Goal: Task Accomplishment & Management: Manage account settings

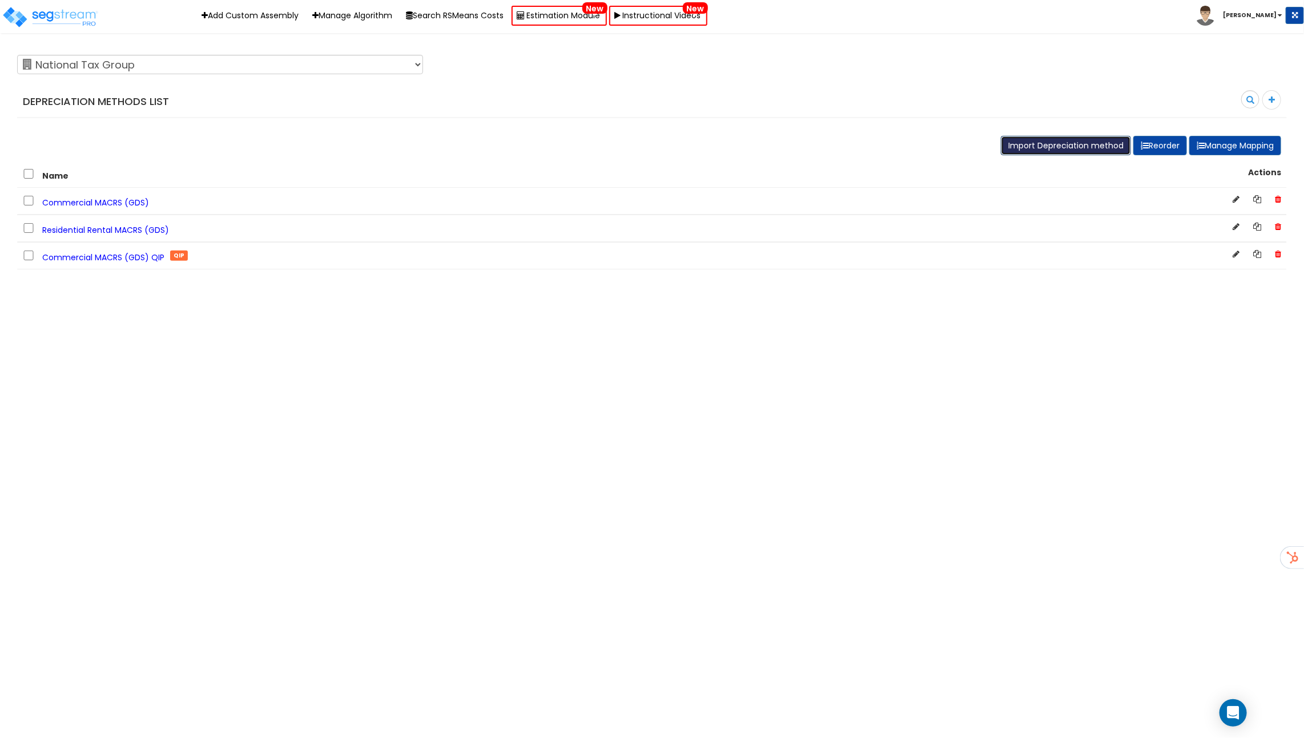
click at [1079, 150] on button "Import Depreciation method" at bounding box center [1066, 145] width 130 height 19
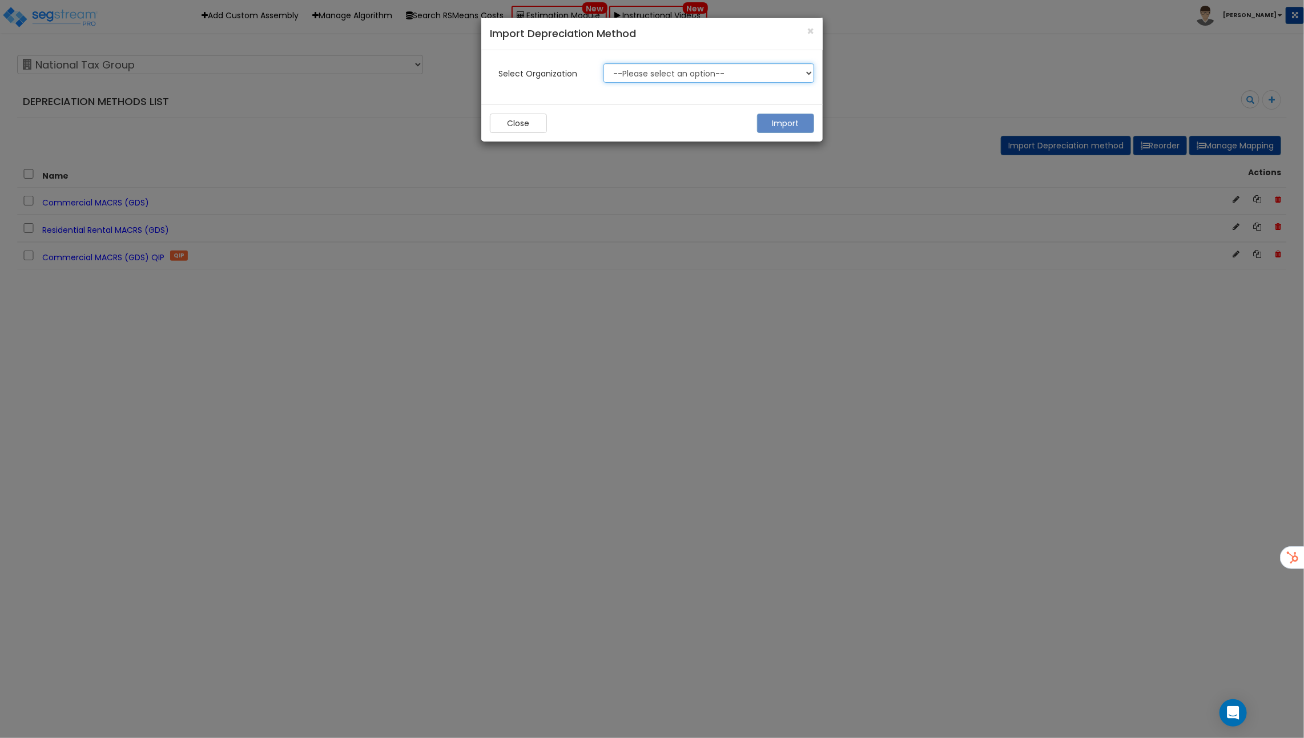
click at [725, 72] on select "--Please select an option-- 123 Test 586 MHH Abaco ABGi" at bounding box center [708, 72] width 211 height 19
select select "119"
click at [603, 63] on select "--Please select an option-- 123 Test 586 MHH Abaco ABGi" at bounding box center [708, 72] width 211 height 19
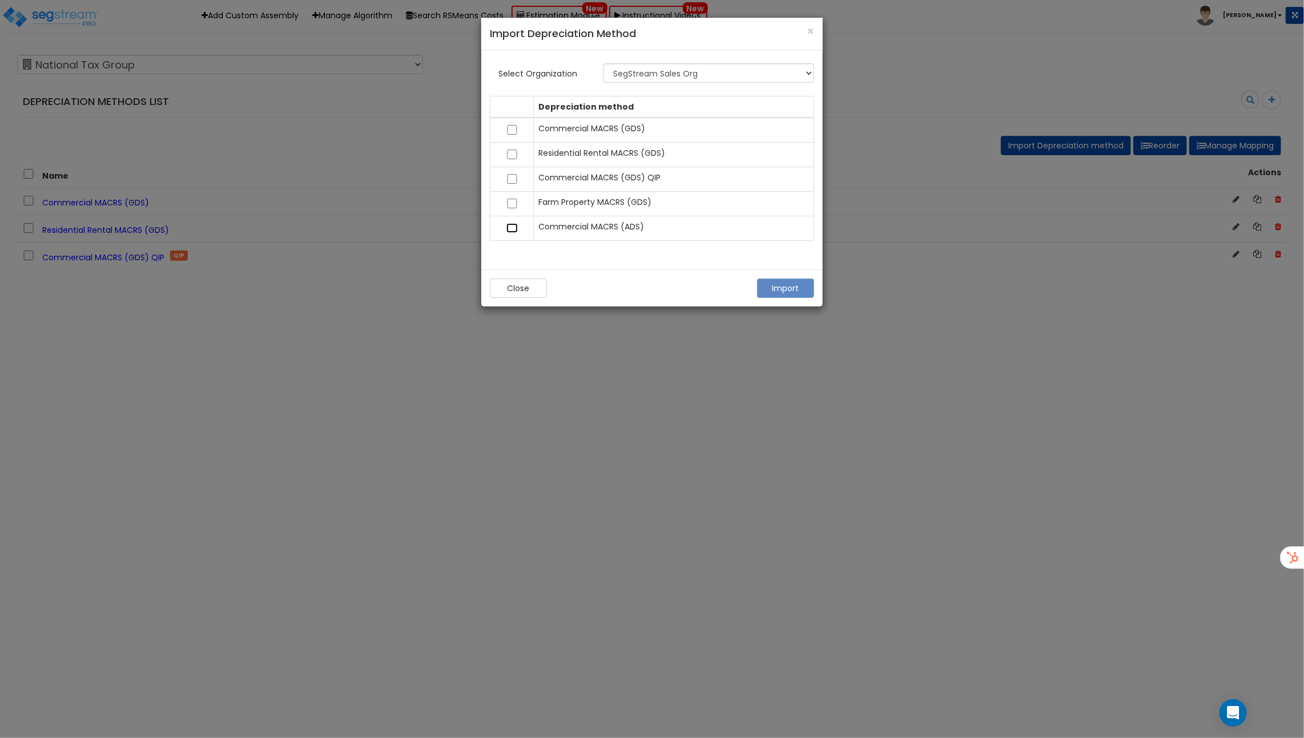
click at [515, 224] on input "checkbox" at bounding box center [511, 228] width 11 height 10
checkbox input "true"
click at [789, 285] on button "Import" at bounding box center [785, 288] width 57 height 19
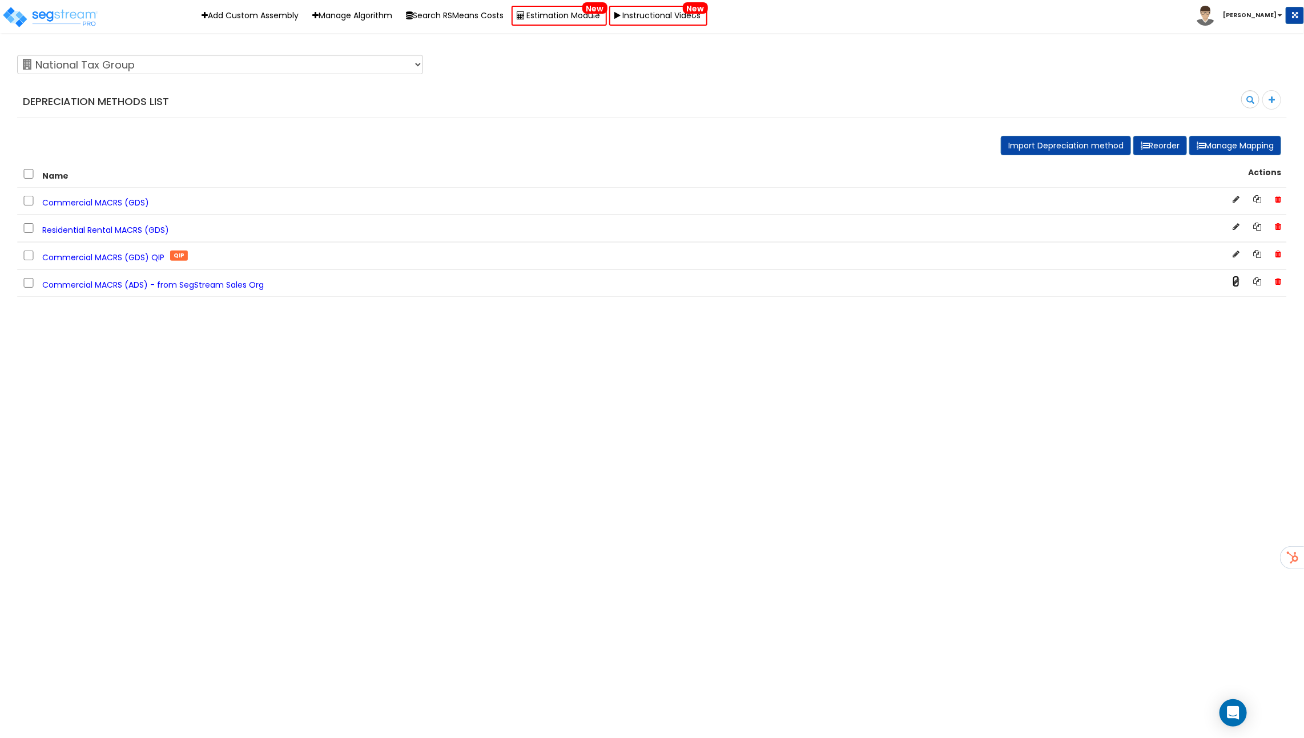
click at [1239, 281] on icon at bounding box center [1235, 281] width 7 height 8
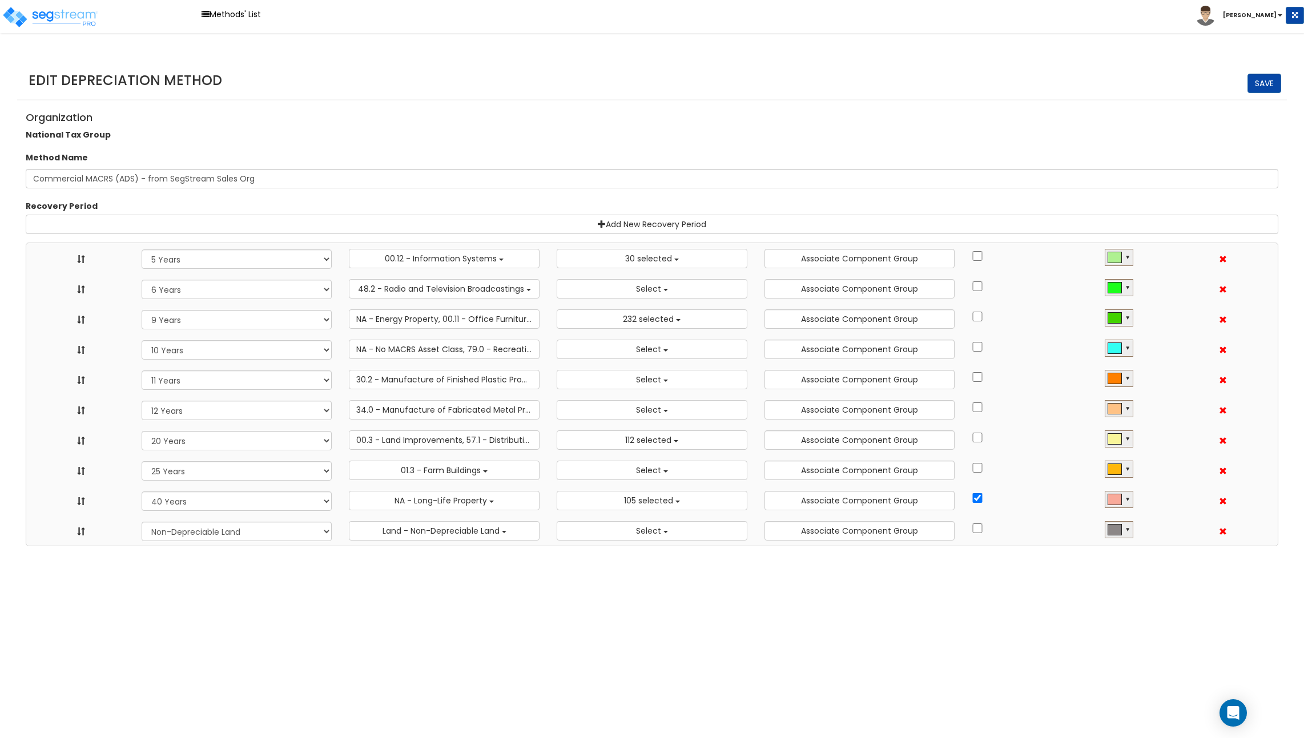
select select "5Y"
select select "3668"
select select "17491"
select select "6Y"
select select "68650"
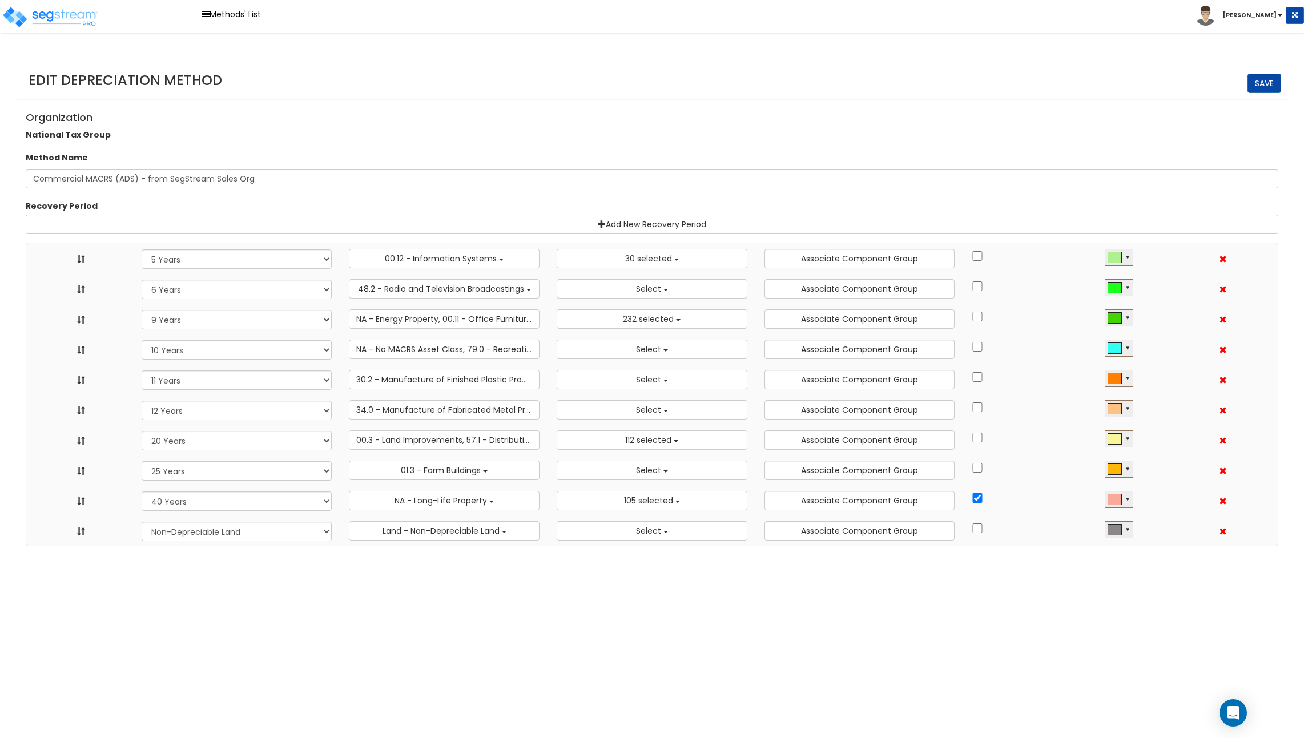
select select
select select "9Y"
select select "49875"
select select "10182"
select select "10Y"
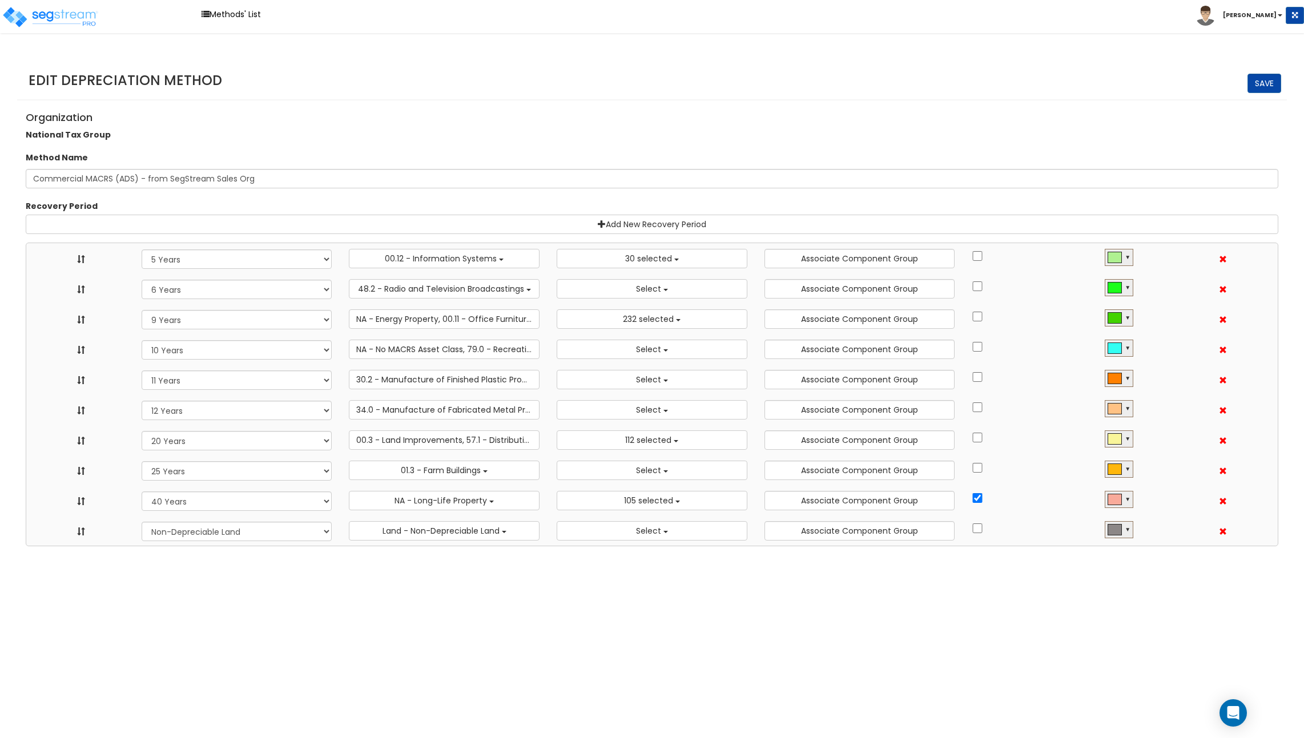
select select "48830"
select select
select select "11Y"
select select "65218"
select select
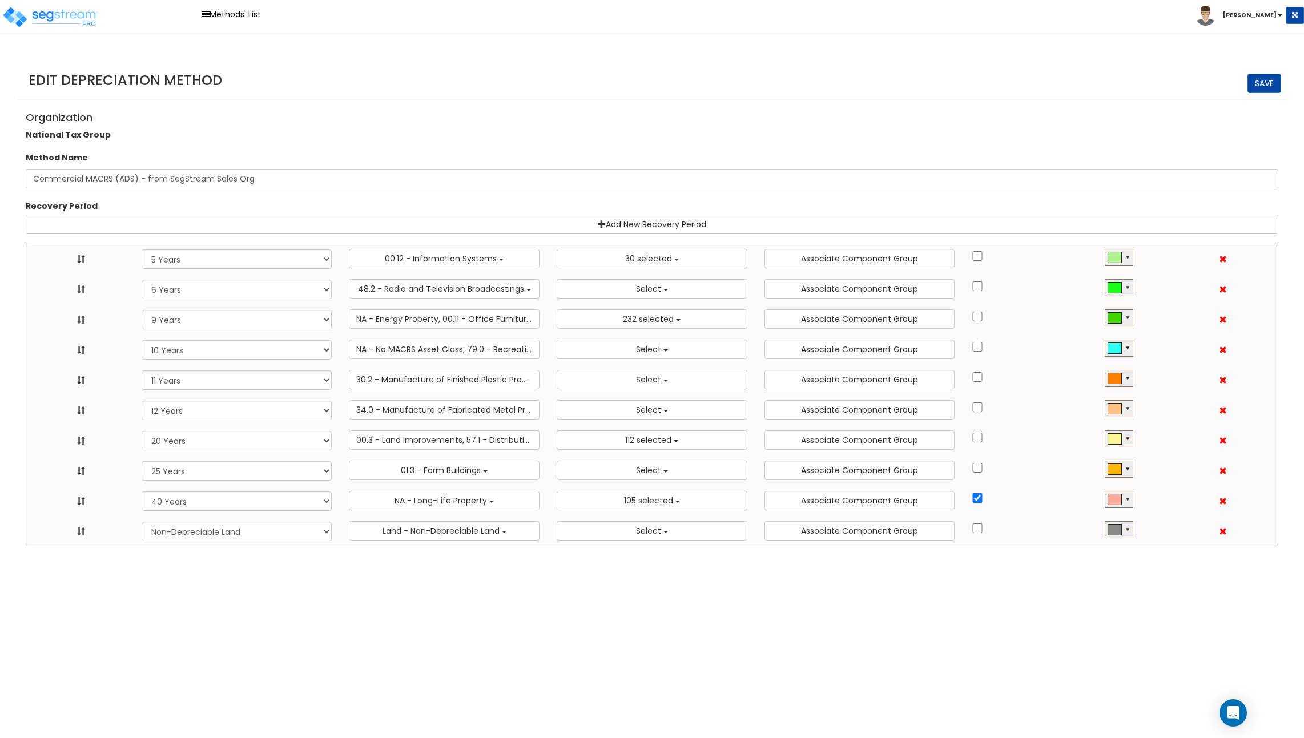
select select "12Y"
select select "65219"
select select
select select "20Y"
select select "3666"
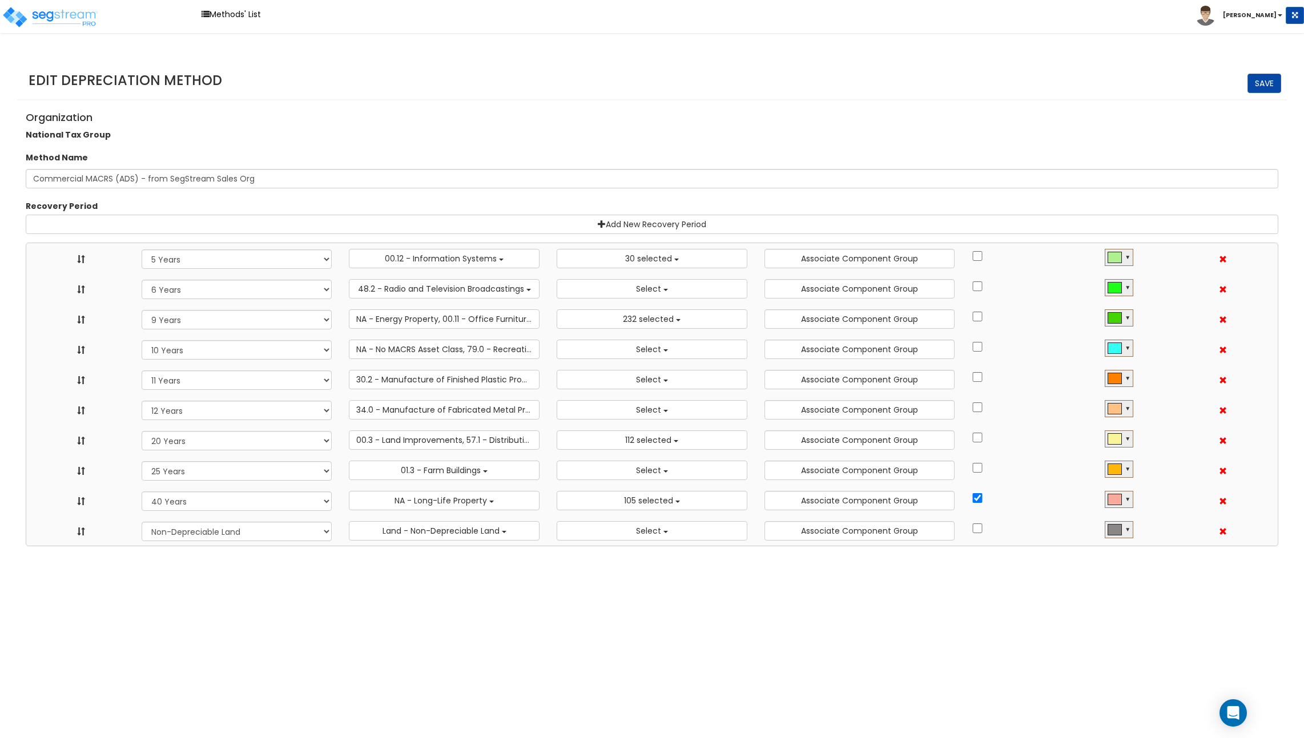
select select "31875"
select select "25Y"
select select "55106"
select select
select select "40Y"
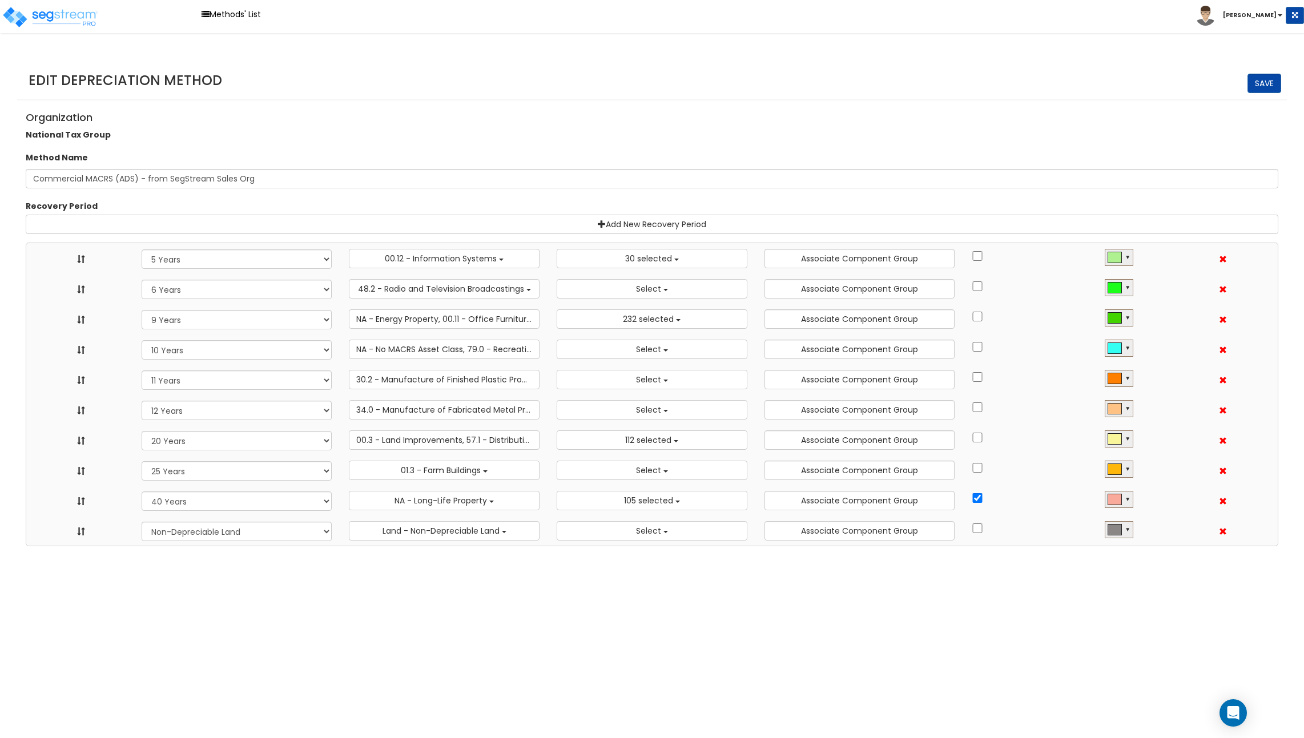
select select "31302"
select select "NO"
select select
drag, startPoint x: 277, startPoint y: 181, endPoint x: 138, endPoint y: 179, distance: 139.3
click at [138, 179] on input "Commercial MACRS (ADS) - from SegStream Sales Org" at bounding box center [652, 178] width 1252 height 19
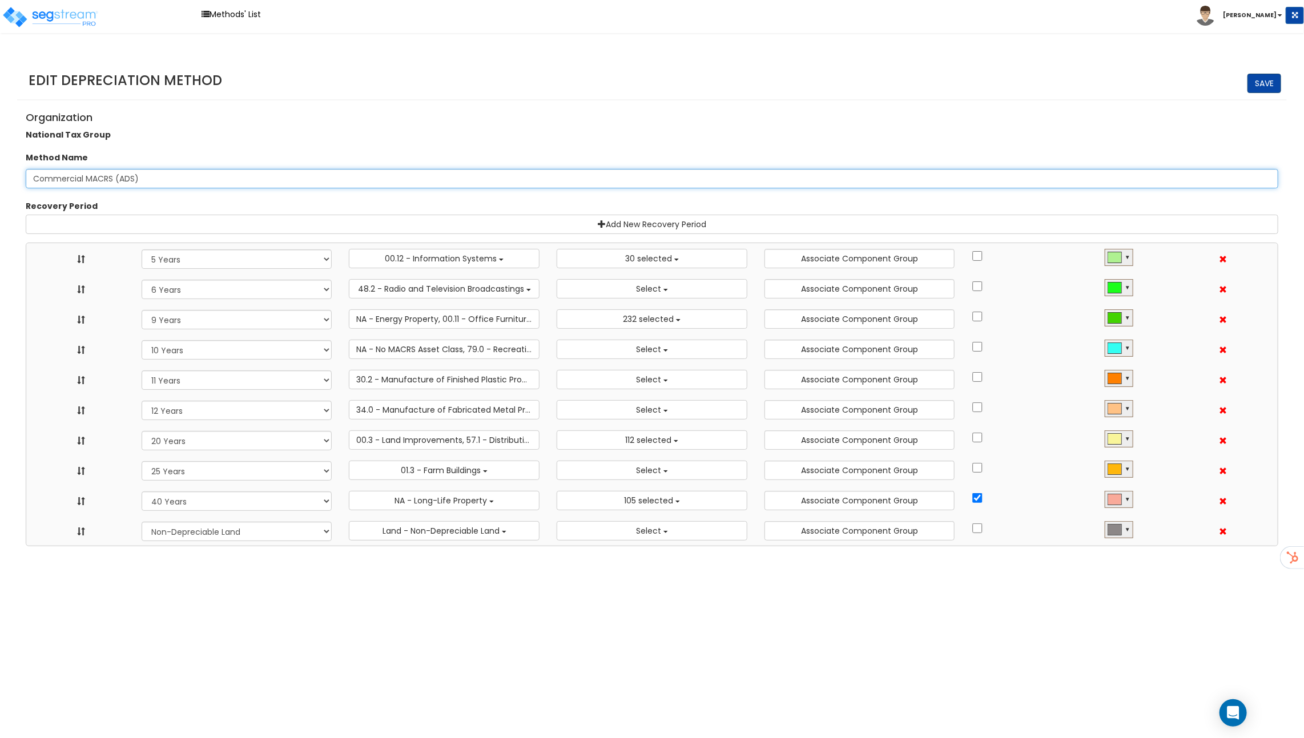
type input "Commercial MACRS (ADS)"
click at [1262, 78] on link "Save" at bounding box center [1264, 83] width 34 height 19
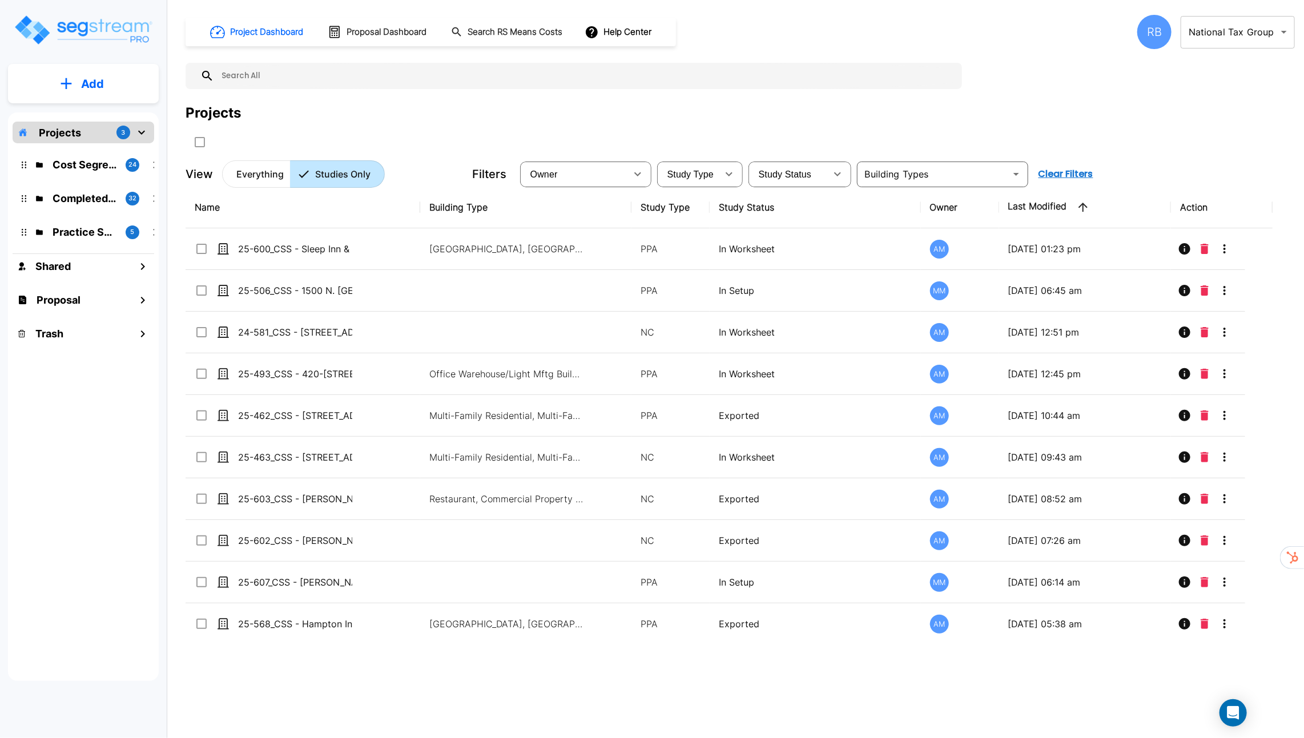
click at [1147, 42] on div "RB" at bounding box center [1154, 32] width 34 height 34
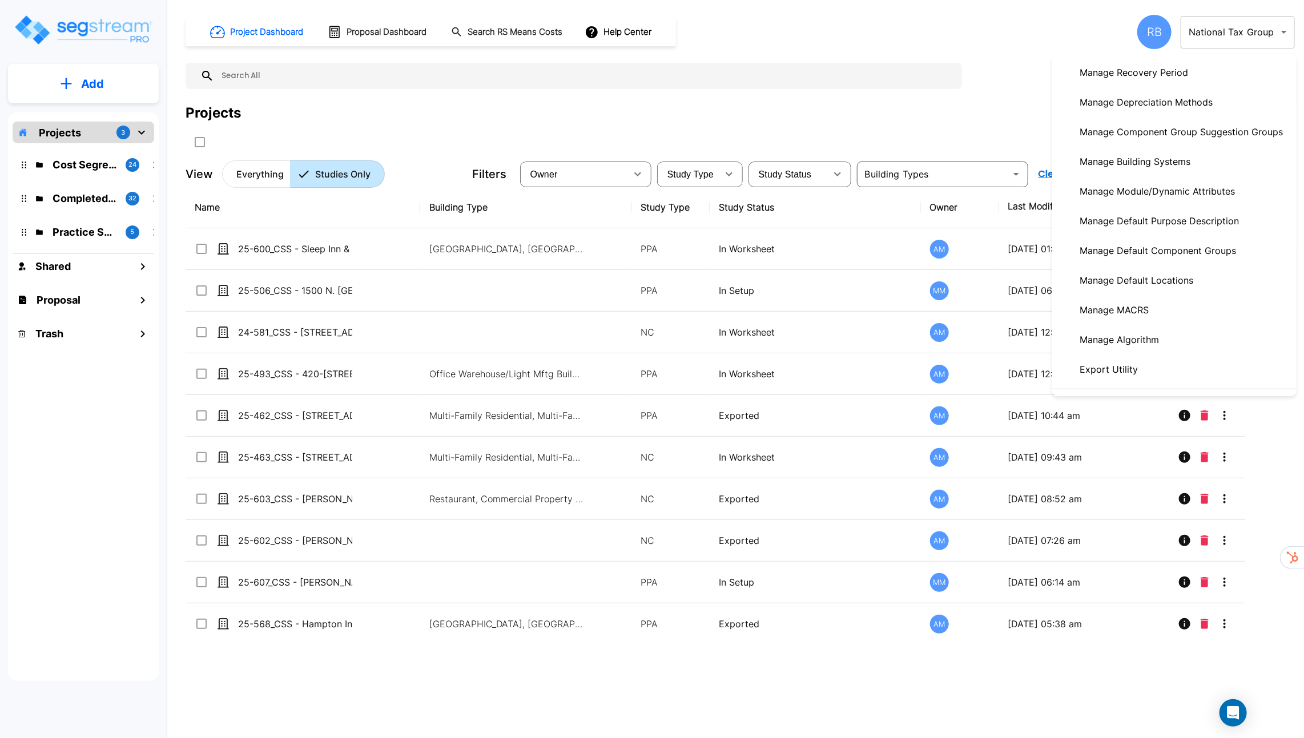
scroll to position [365, 0]
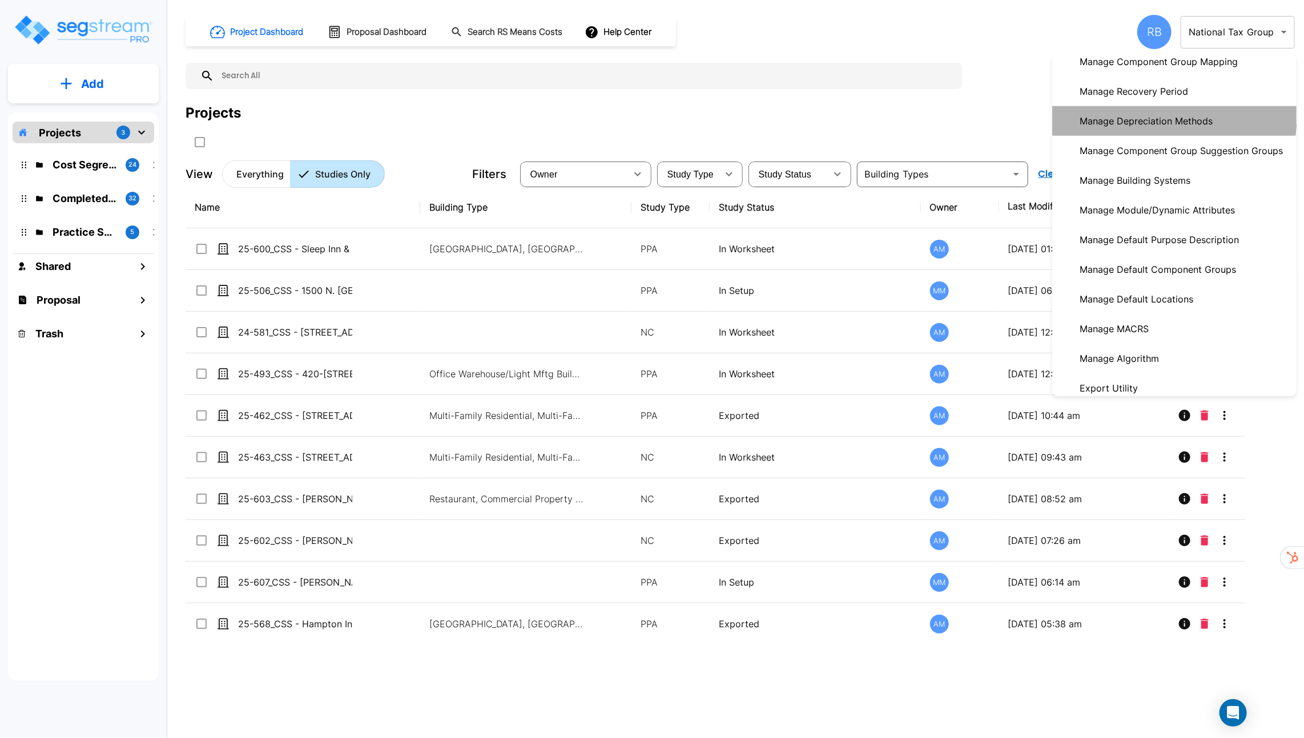
click at [1129, 113] on p "Manage Depreciation Methods" at bounding box center [1146, 121] width 142 height 23
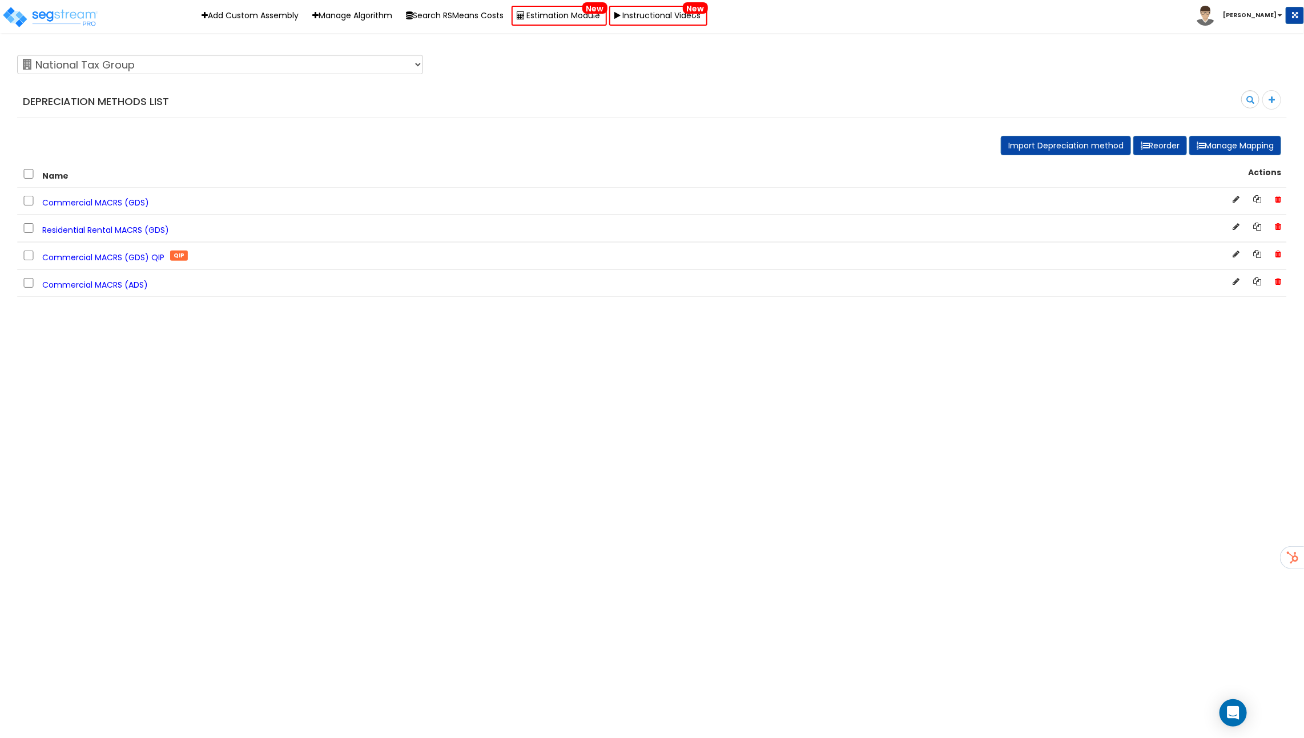
click at [95, 279] on span "Commercial MACRS (ADS)" at bounding box center [95, 284] width 106 height 11
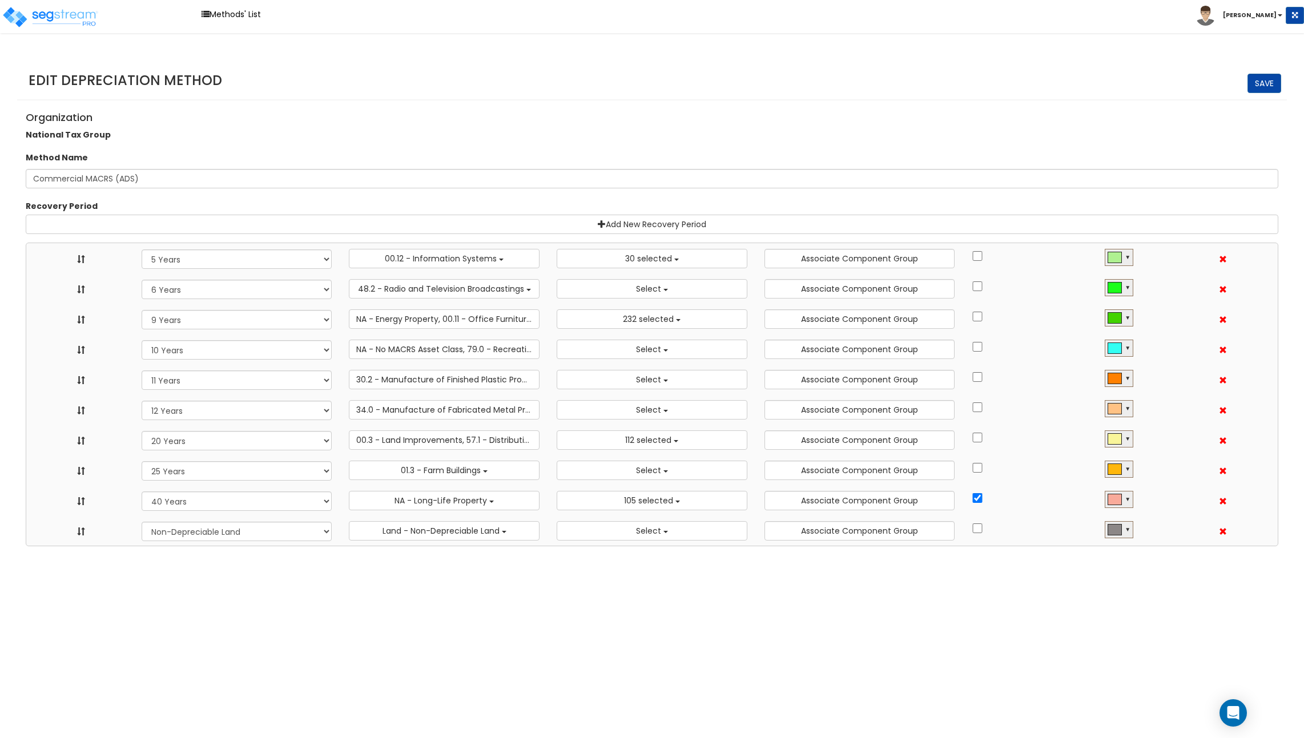
select select "5Y"
select select "3668"
select select "17491"
select select "6Y"
select select "68650"
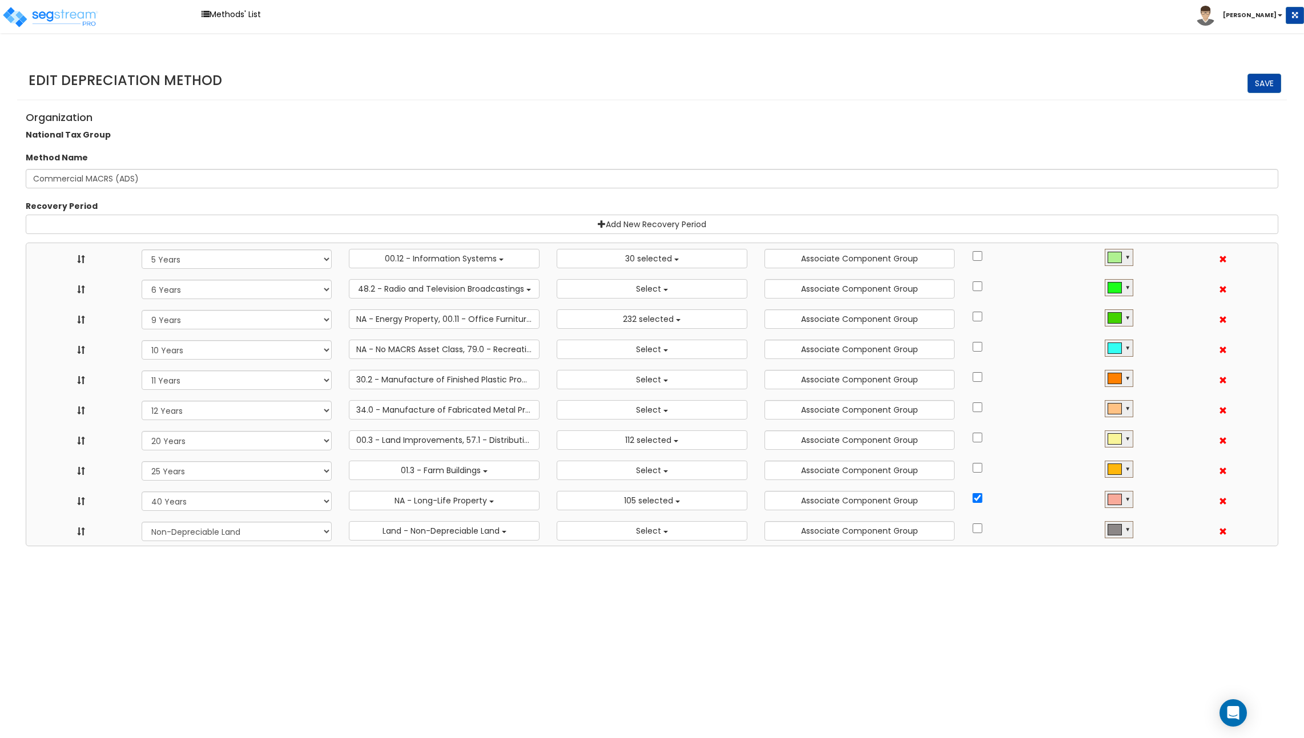
select select
select select "9Y"
select select "49875"
select select "10182"
select select "10Y"
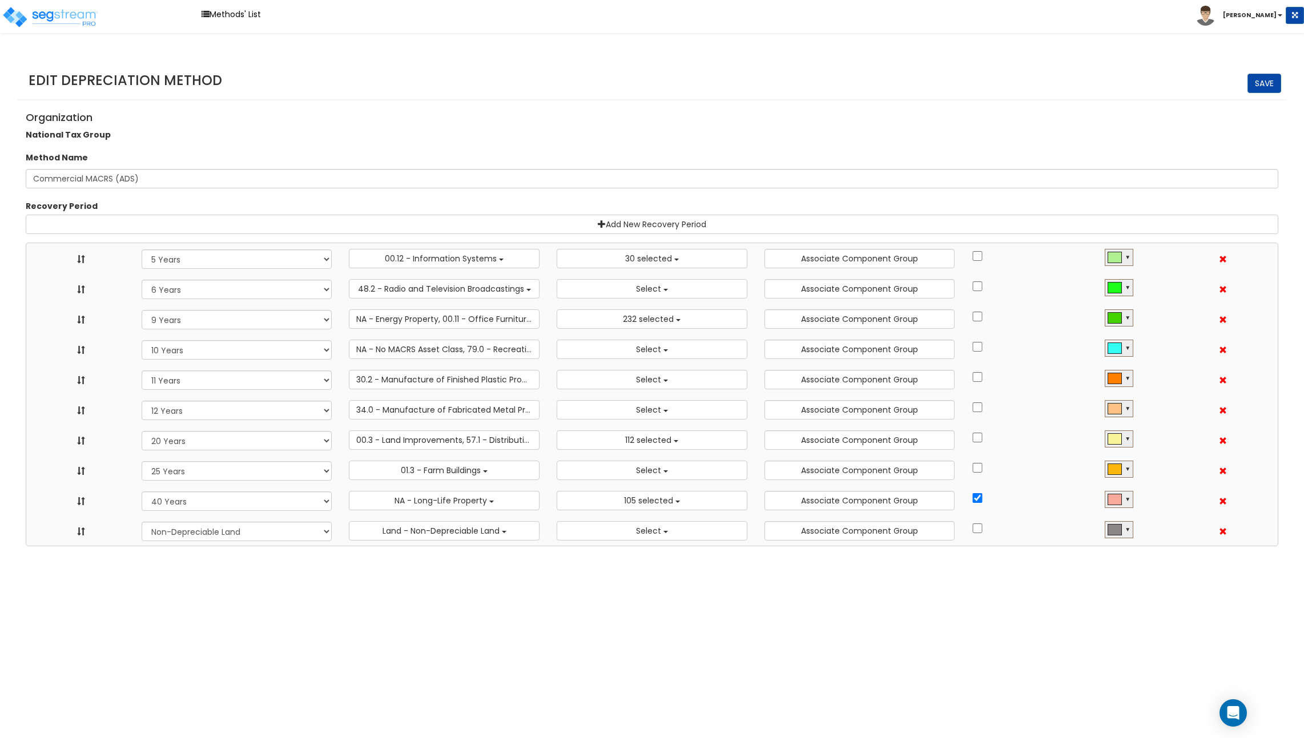
select select "48830"
select select
select select "11Y"
select select "65218"
select select
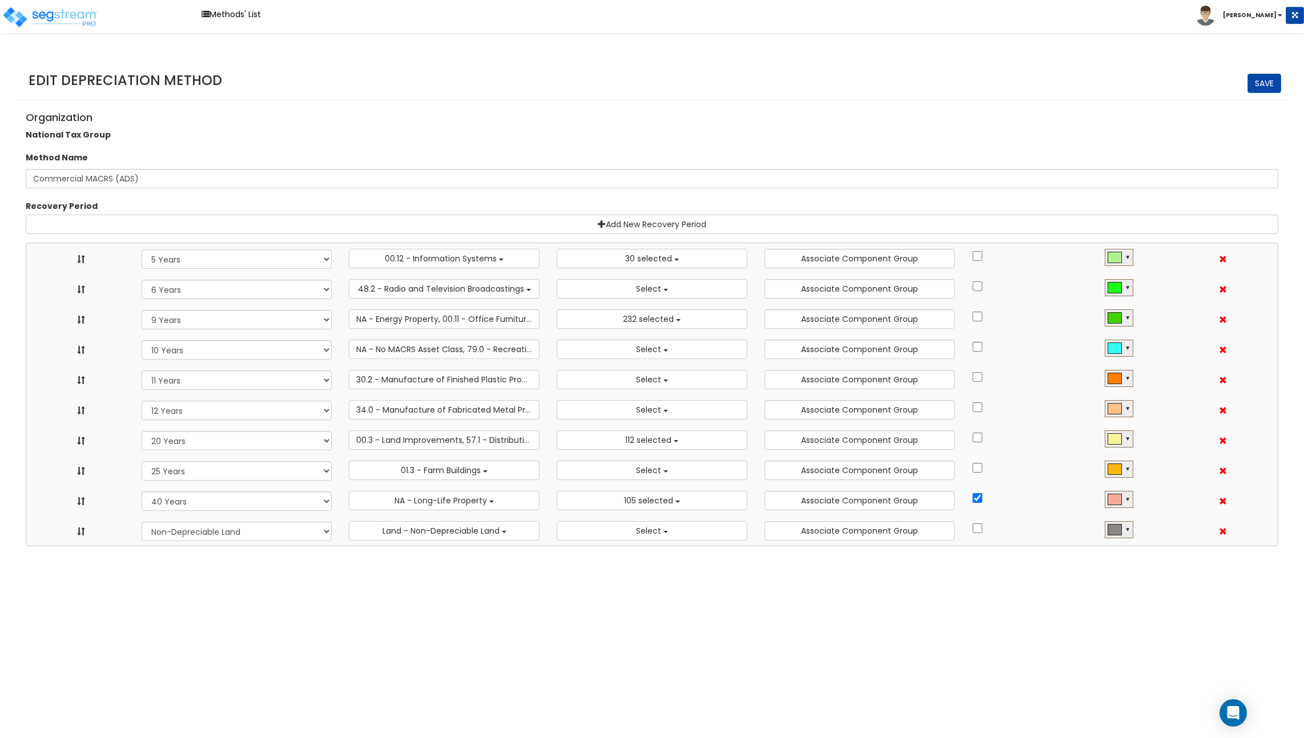
select select "12Y"
select select "65219"
select select
select select "20Y"
select select "3666"
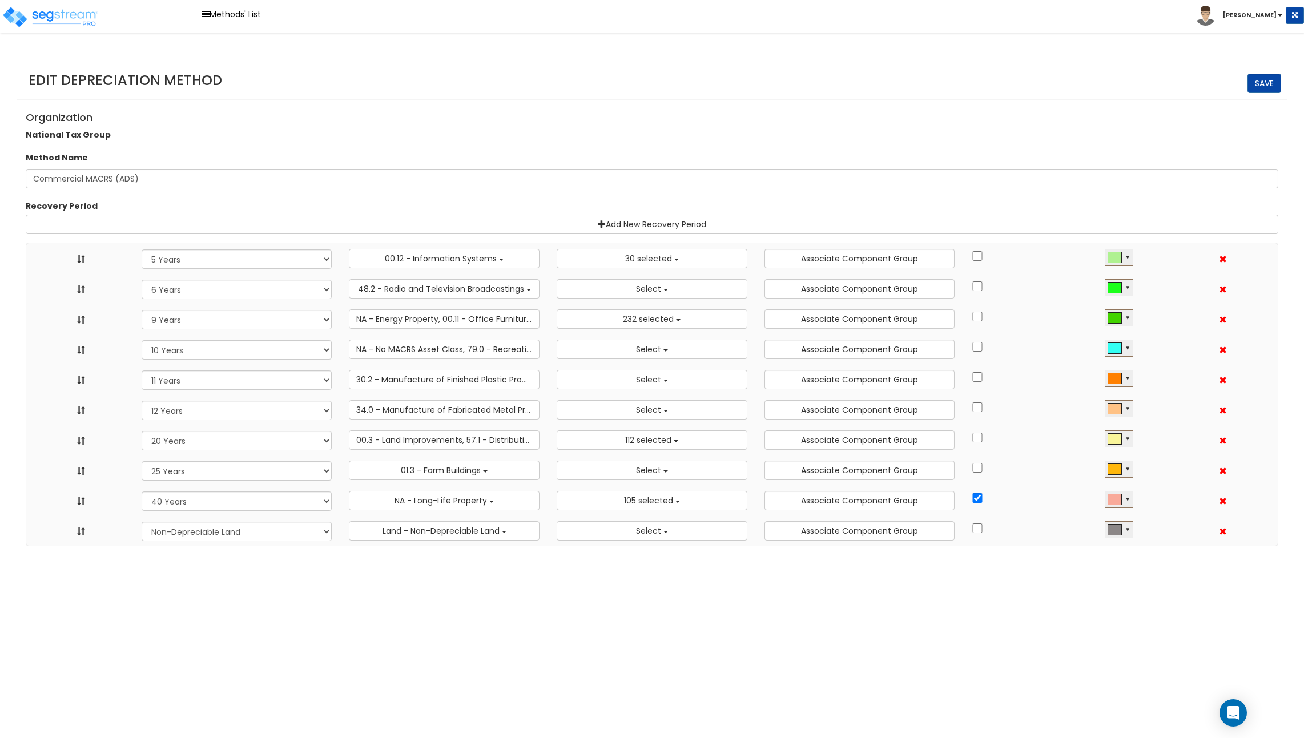
select select "31875"
select select "25Y"
select select "55106"
select select
select select "40Y"
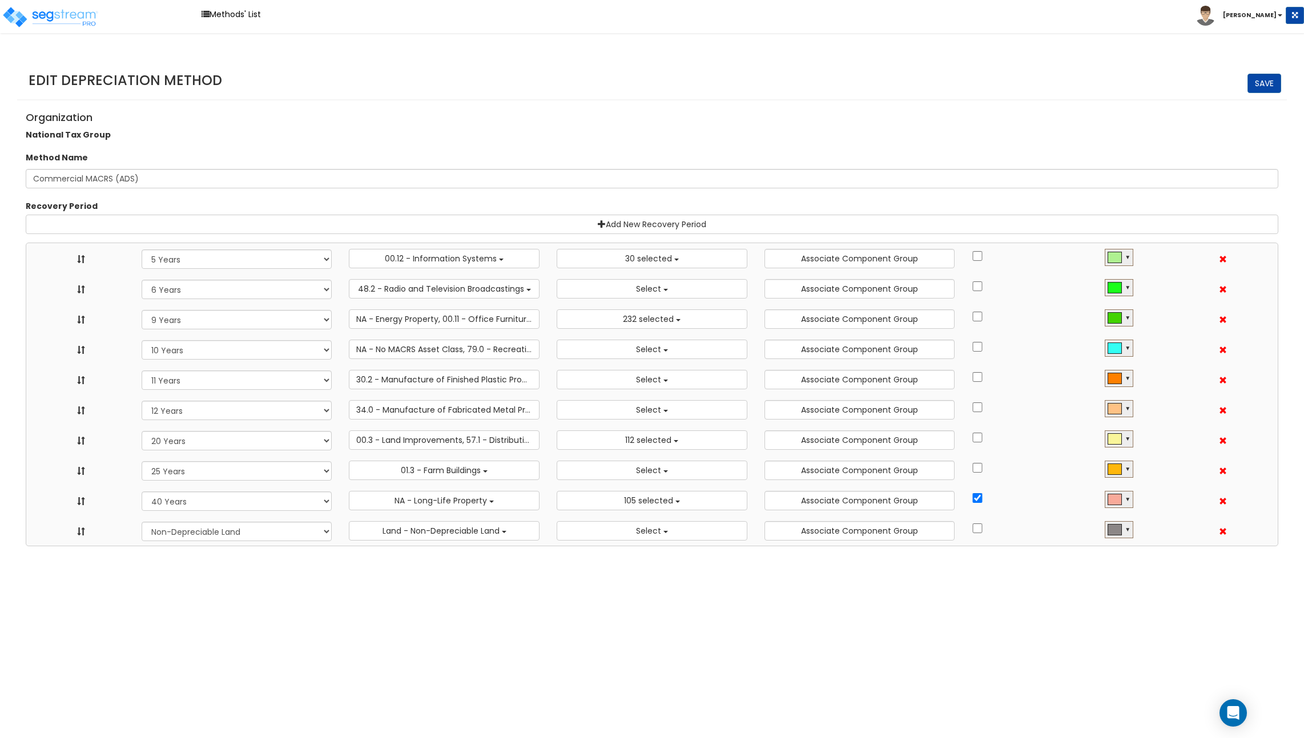
select select "31302"
select select "NO"
select select
